Goal: Task Accomplishment & Management: Use online tool/utility

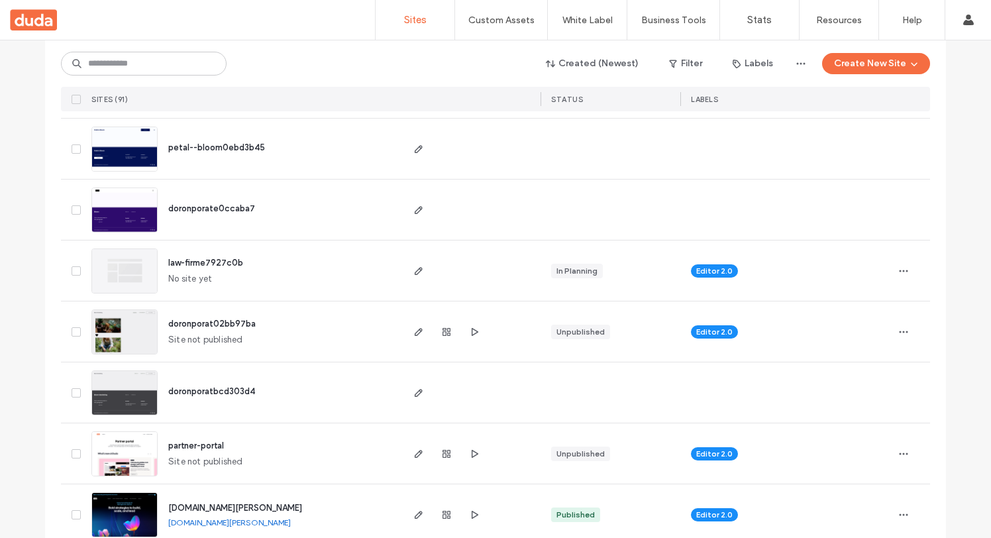
scroll to position [272, 0]
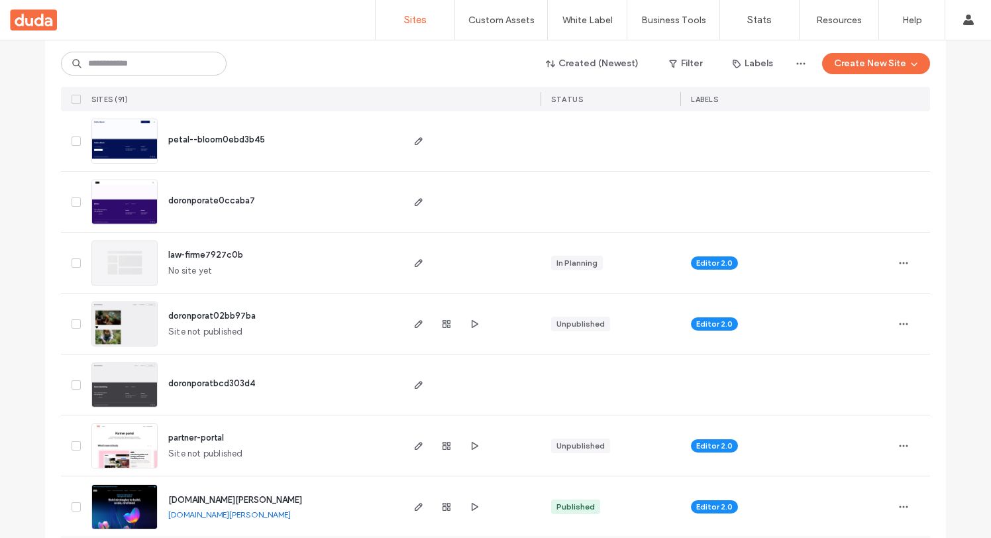
click at [128, 312] on img at bounding box center [124, 347] width 65 height 90
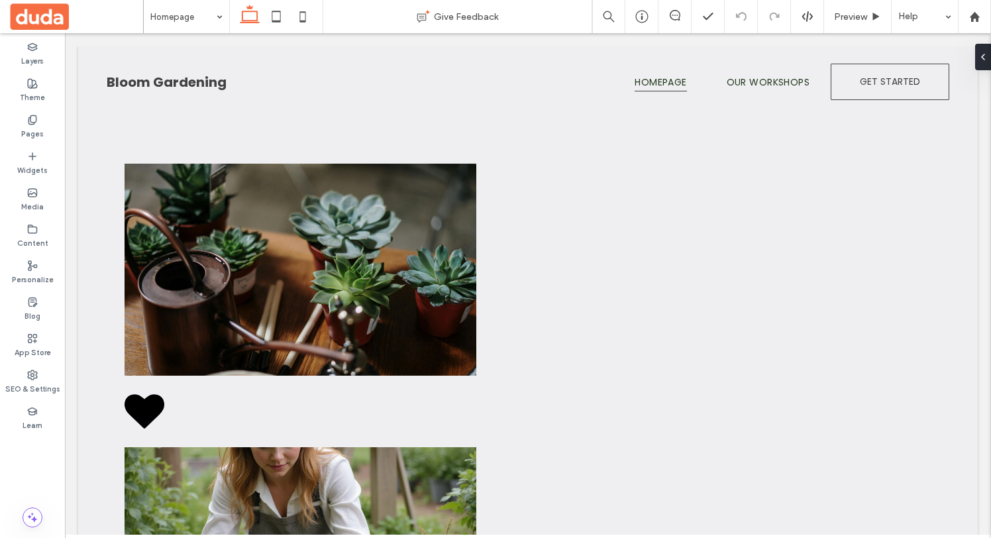
click at [25, 462] on div "Layers Theme Pages Widgets Media Content Personalize Blog App Store SEO & Setti…" at bounding box center [32, 285] width 65 height 505
click at [19, 455] on div "Layers Theme Pages Widgets Media Content Personalize Blog App Store SEO & Setti…" at bounding box center [32, 285] width 65 height 505
click at [16, 478] on div "Layers Theme Pages Widgets Media Content Personalize Blog App Store SEO & Setti…" at bounding box center [32, 285] width 65 height 505
